Goal: Navigation & Orientation: Find specific page/section

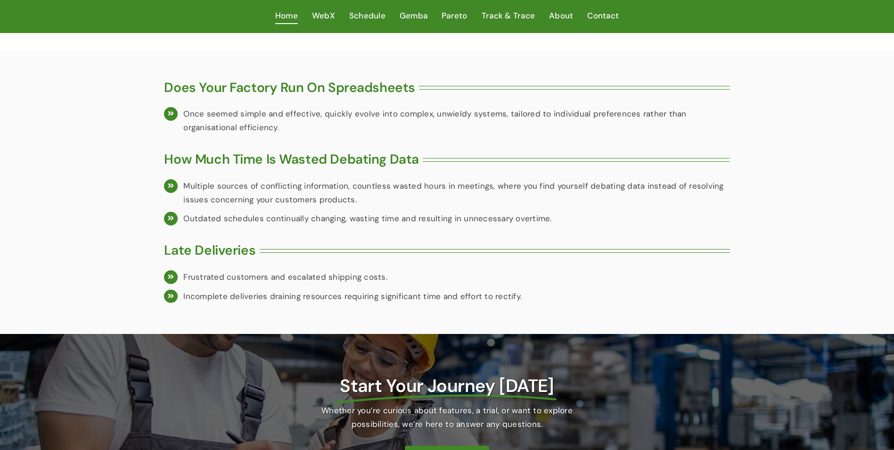
scroll to position [1152, 0]
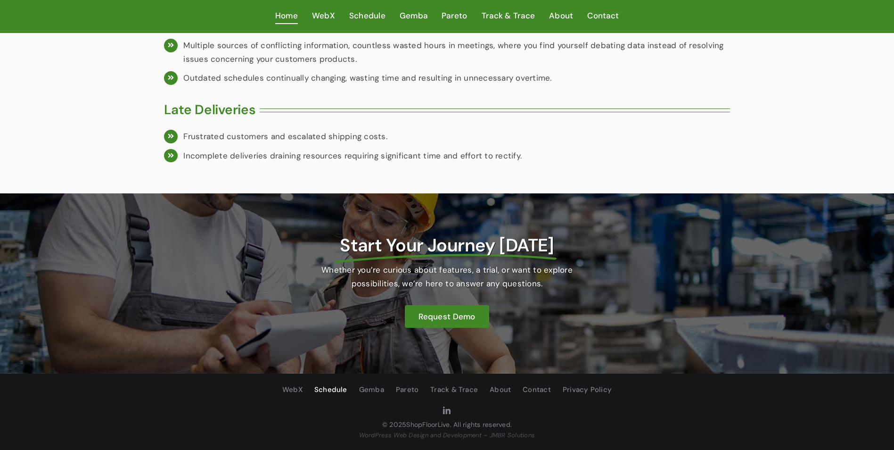
click at [323, 393] on span "Schedule" at bounding box center [330, 390] width 33 height 12
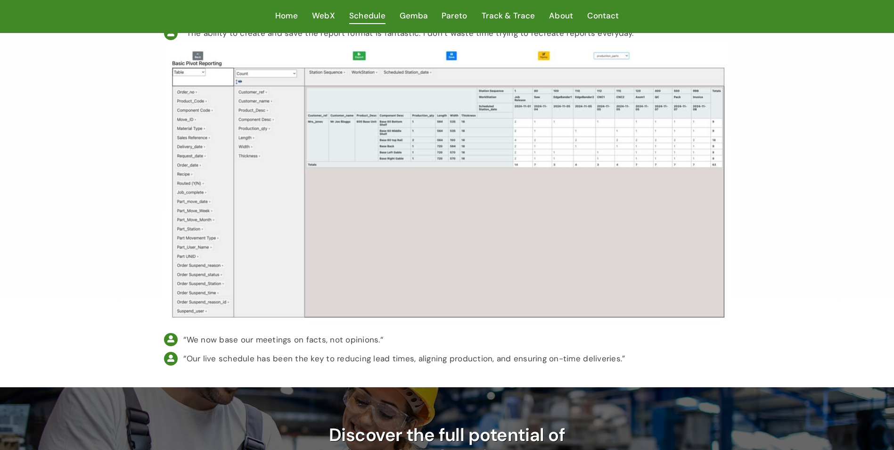
scroll to position [3435, 0]
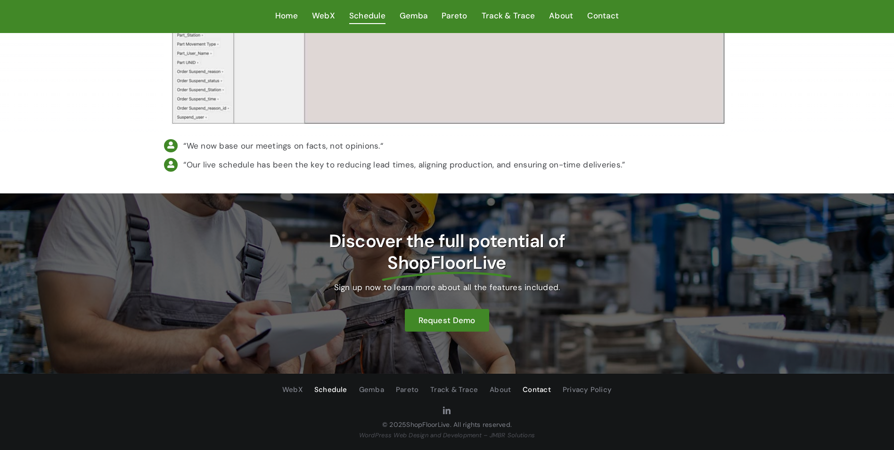
click at [544, 390] on span "Contact" at bounding box center [537, 390] width 28 height 12
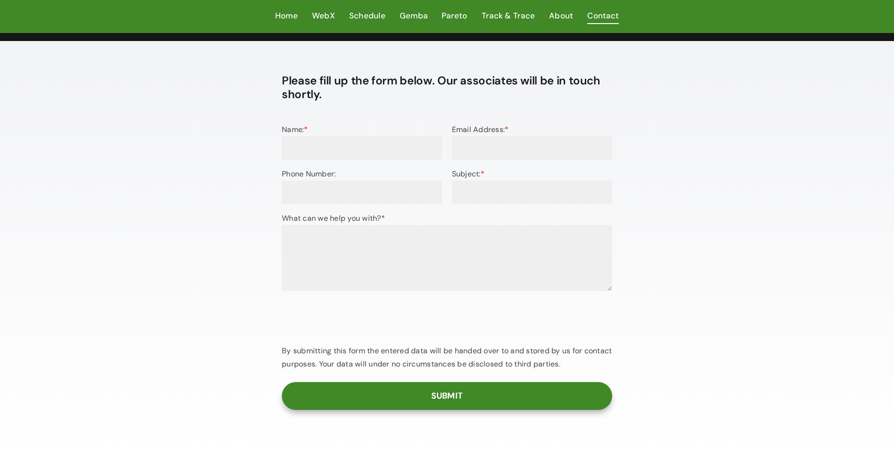
scroll to position [132, 0]
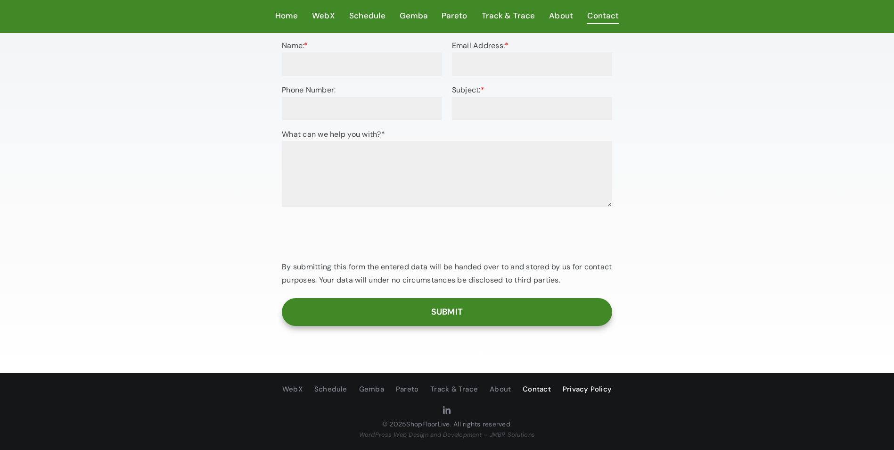
click at [589, 386] on span "Privacy Policy" at bounding box center [587, 389] width 49 height 12
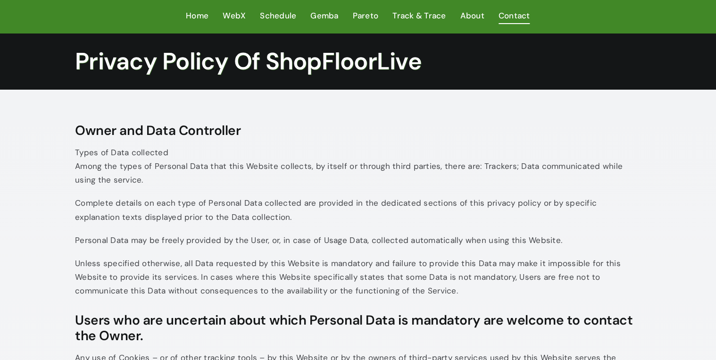
click at [520, 17] on span "Contact" at bounding box center [514, 16] width 32 height 14
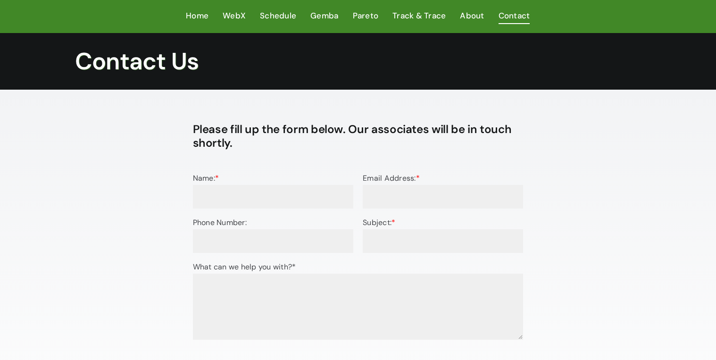
click at [474, 13] on span "About" at bounding box center [472, 16] width 24 height 14
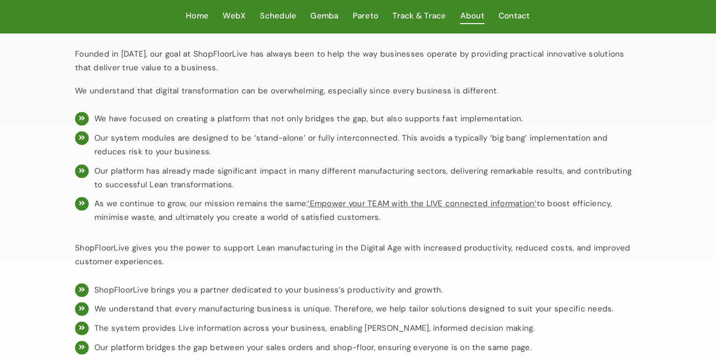
scroll to position [371, 0]
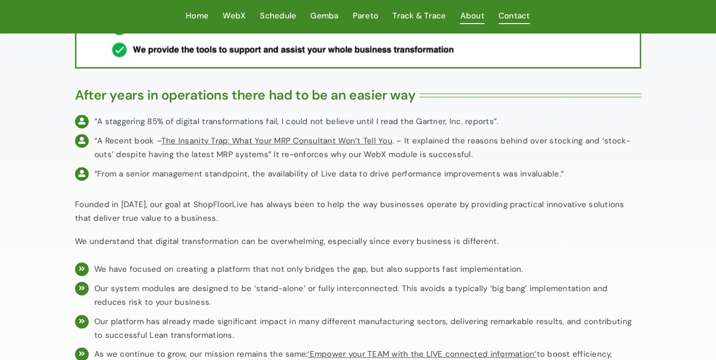
click at [516, 16] on span "Contact" at bounding box center [514, 16] width 32 height 14
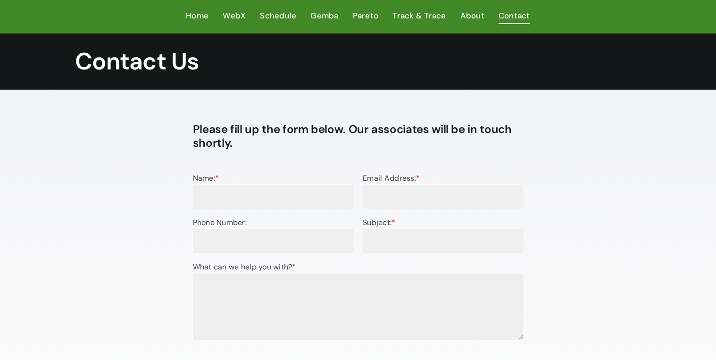
click at [123, 55] on h1 "Contact Us" at bounding box center [358, 61] width 566 height 28
click at [189, 13] on span "Home" at bounding box center [197, 16] width 23 height 14
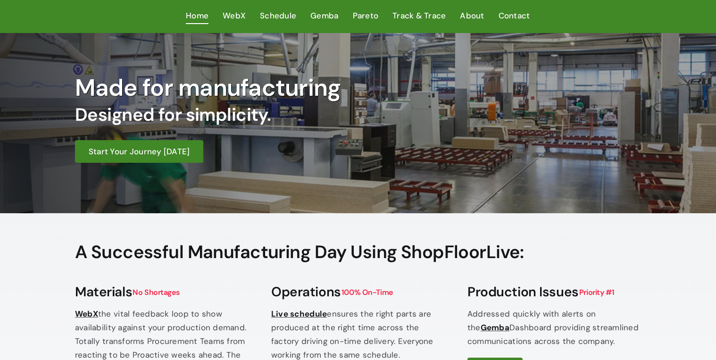
click at [190, 15] on span "Home" at bounding box center [197, 16] width 23 height 14
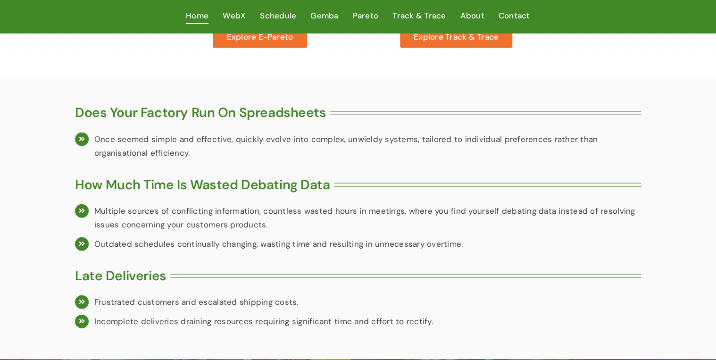
scroll to position [943, 0]
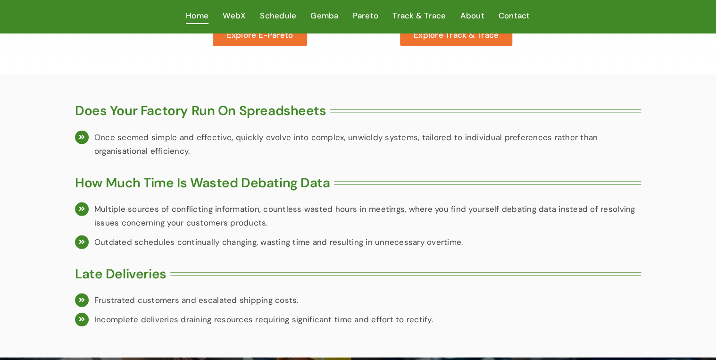
click at [50, 176] on div "Does Your Factory Run On Spreadsheets Once seemed simple and effective, quickly…" at bounding box center [358, 215] width 716 height 283
click at [58, 175] on div "Does Your Factory Run On Spreadsheets Once seemed simple and effective, quickly…" at bounding box center [358, 215] width 716 height 283
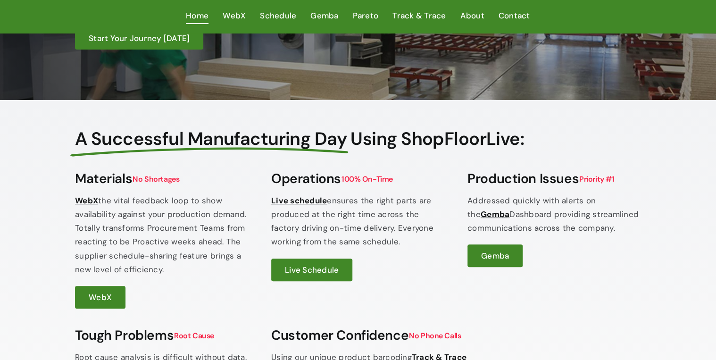
scroll to position [0, 0]
